Goal: Go to known website: Access a specific website the user already knows

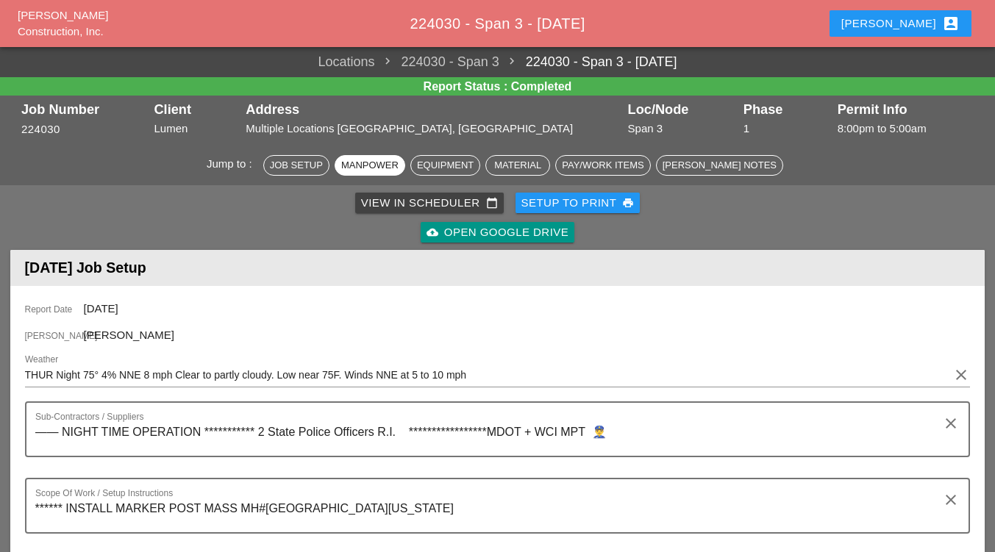
scroll to position [588, 0]
